Goal: Task Accomplishment & Management: Manage account settings

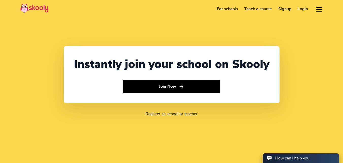
select select "91"
select select "[GEOGRAPHIC_DATA]"
select select "[GEOGRAPHIC_DATA]/[GEOGRAPHIC_DATA]"
click at [301, 8] on link "Login" at bounding box center [302, 9] width 17 height 8
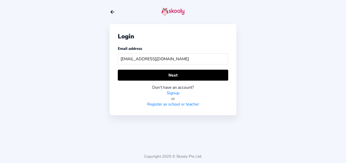
type input "[EMAIL_ADDRESS][DOMAIN_NAME]"
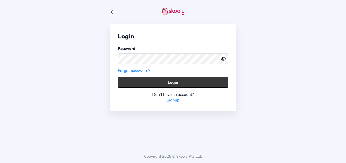
click at [133, 81] on button "Login" at bounding box center [173, 82] width 111 height 11
